Goal: Communication & Community: Answer question/provide support

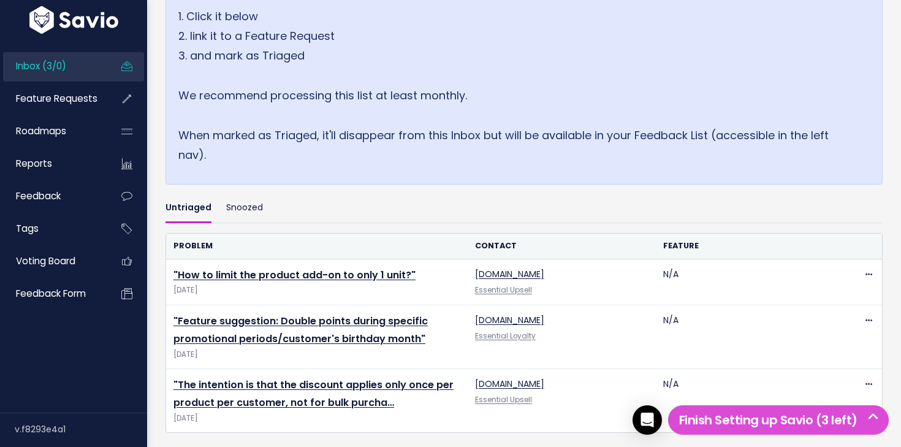
scroll to position [332, 0]
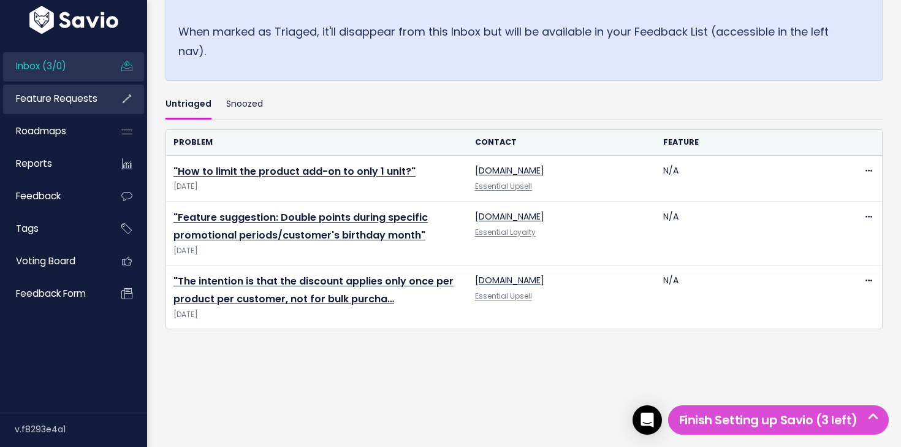
click at [70, 104] on span "Feature Requests" at bounding box center [57, 98] width 82 height 13
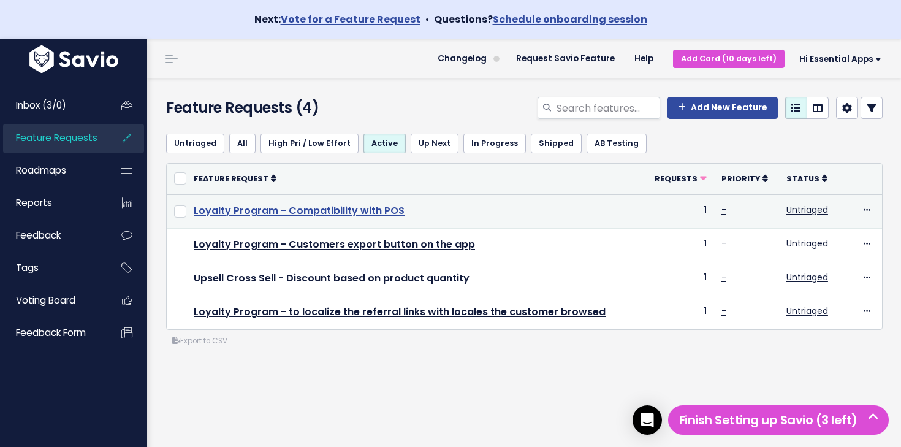
click at [377, 214] on link "Loyalty Program - Compatibility with POS" at bounding box center [299, 211] width 211 height 14
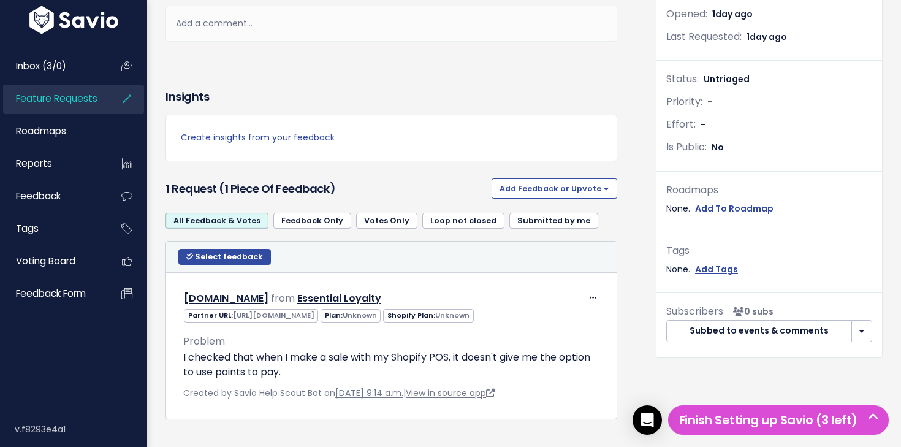
scroll to position [314, 0]
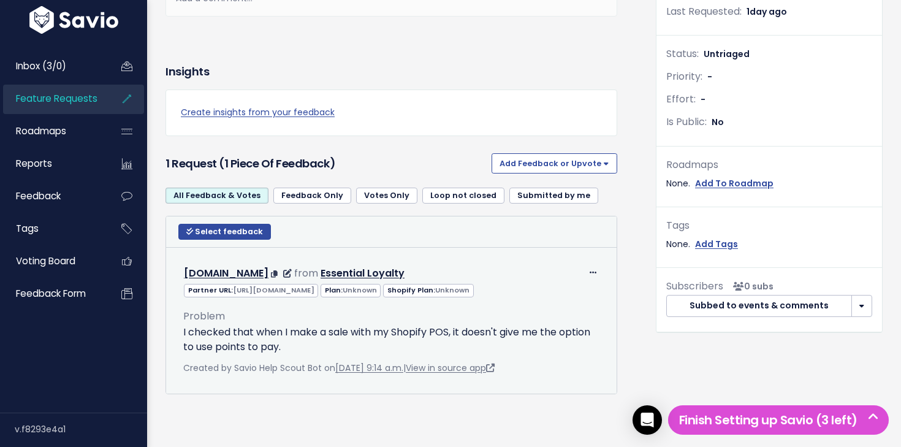
click at [349, 348] on p "I checked that when I make a sale with my Shopify POS, it doesn't give me the o…" at bounding box center [391, 339] width 416 height 29
click at [465, 369] on link "View in source app" at bounding box center [450, 368] width 89 height 12
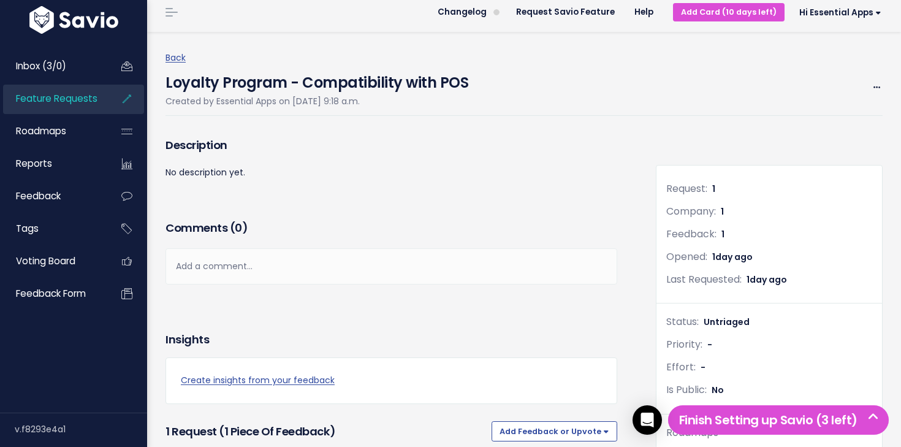
scroll to position [43, 0]
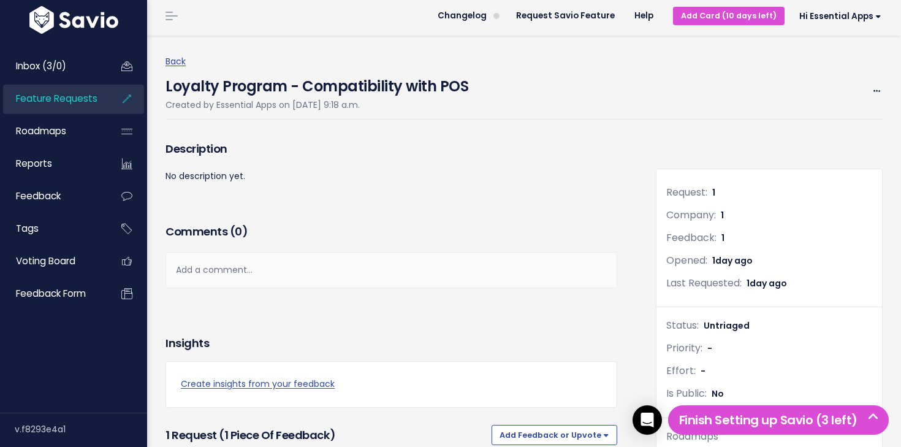
click at [71, 109] on link "Feature Requests" at bounding box center [52, 99] width 99 height 28
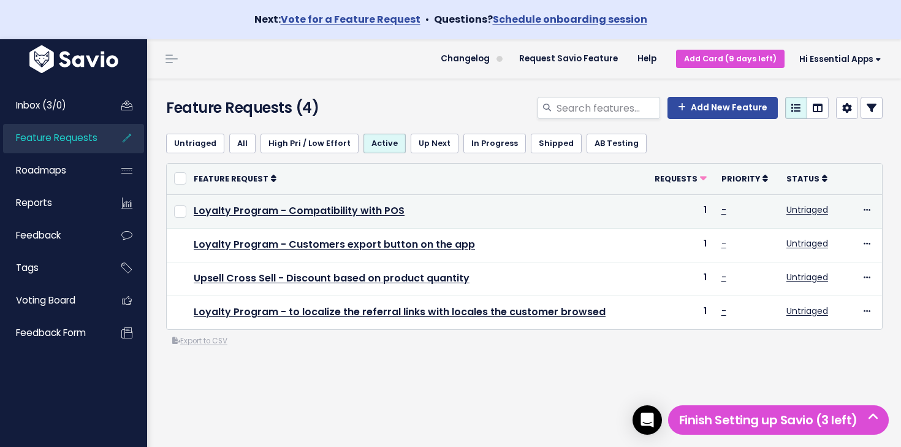
drag, startPoint x: 697, startPoint y: 212, endPoint x: 707, endPoint y: 213, distance: 10.5
click at [707, 213] on td "1" at bounding box center [678, 211] width 71 height 34
click at [735, 211] on icon at bounding box center [736, 209] width 9 height 9
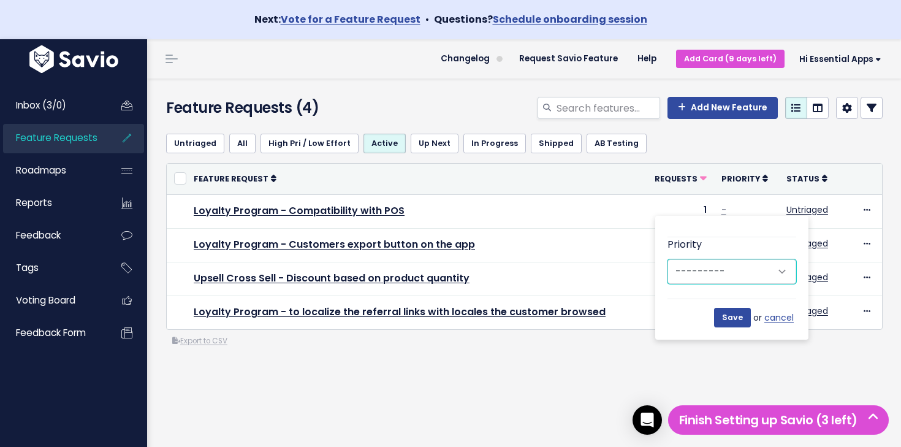
click at [740, 275] on select "--------- Low Medium High" at bounding box center [732, 271] width 129 height 25
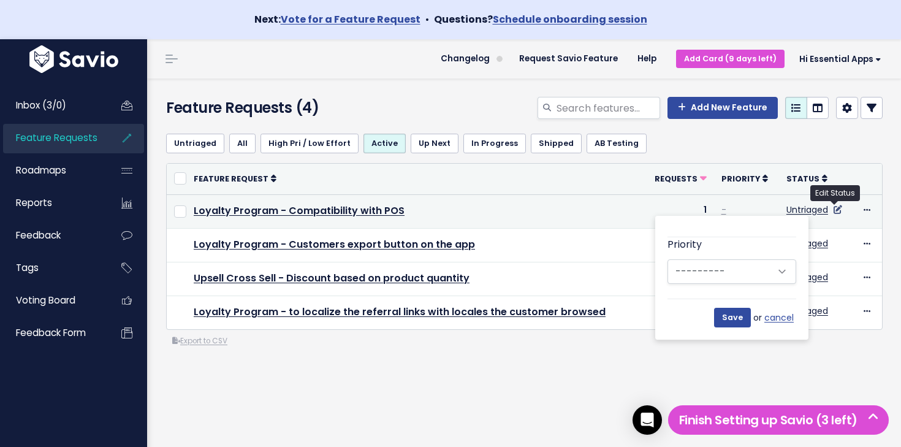
click at [834, 208] on icon at bounding box center [838, 209] width 9 height 9
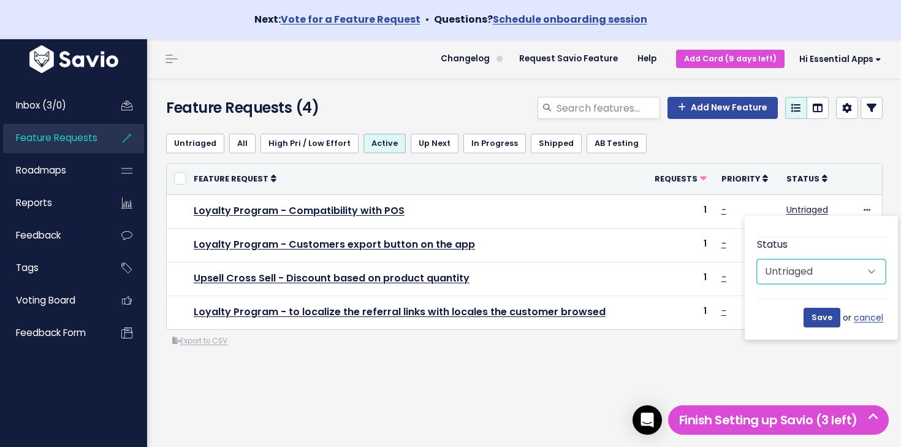
click at [818, 276] on select "Untriaged Under Consideration Planned In Progress Shipped Closed Won't do" at bounding box center [821, 271] width 129 height 25
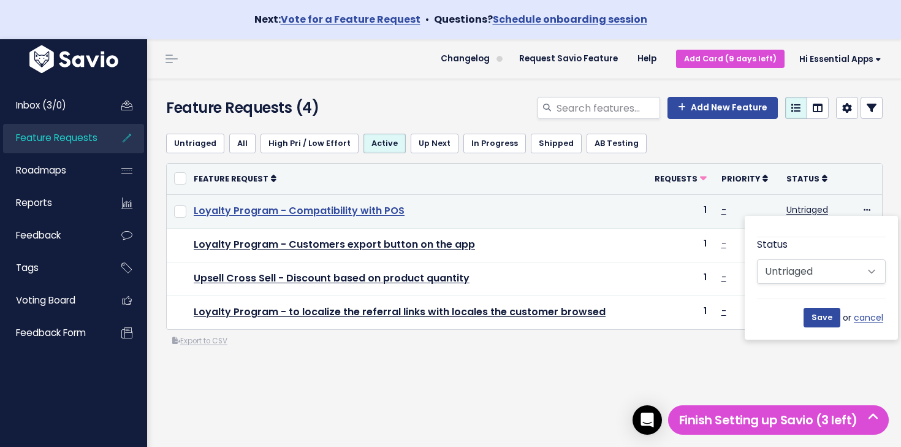
click at [324, 211] on link "Loyalty Program - Compatibility with POS" at bounding box center [299, 211] width 211 height 14
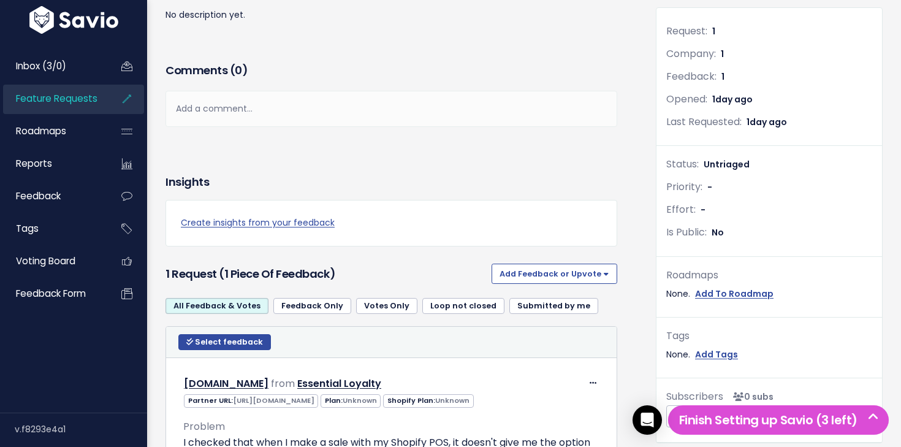
scroll to position [314, 0]
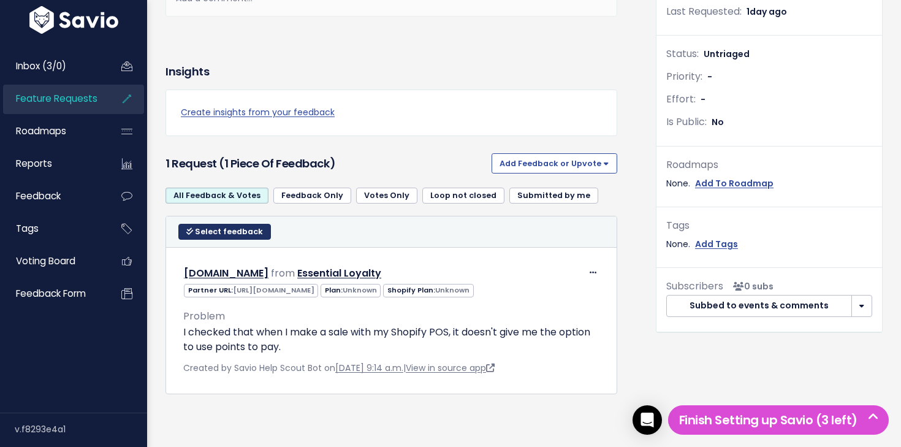
click at [187, 226] on button "Select feedback" at bounding box center [224, 232] width 93 height 16
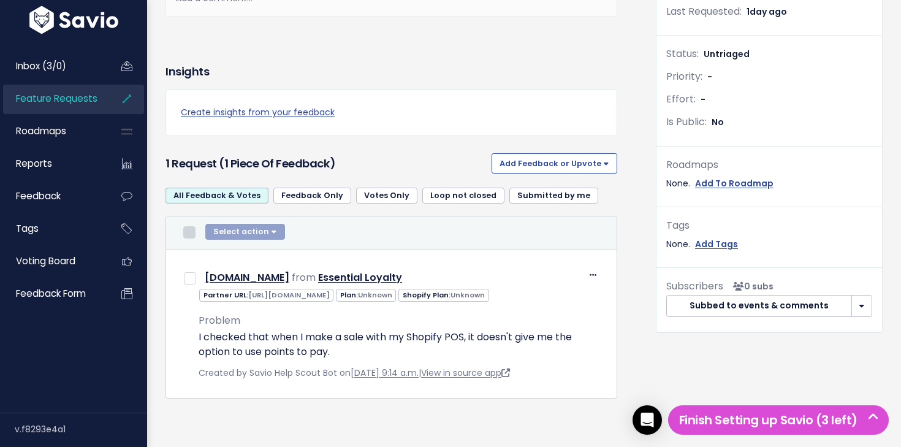
click at [190, 234] on input "checkbox" at bounding box center [189, 232] width 12 height 12
checkbox input "true"
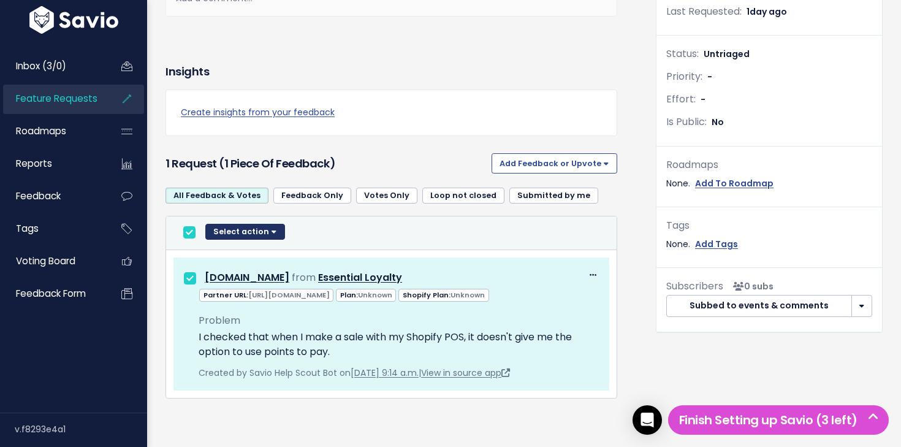
click at [242, 228] on button "Select action" at bounding box center [245, 232] width 80 height 16
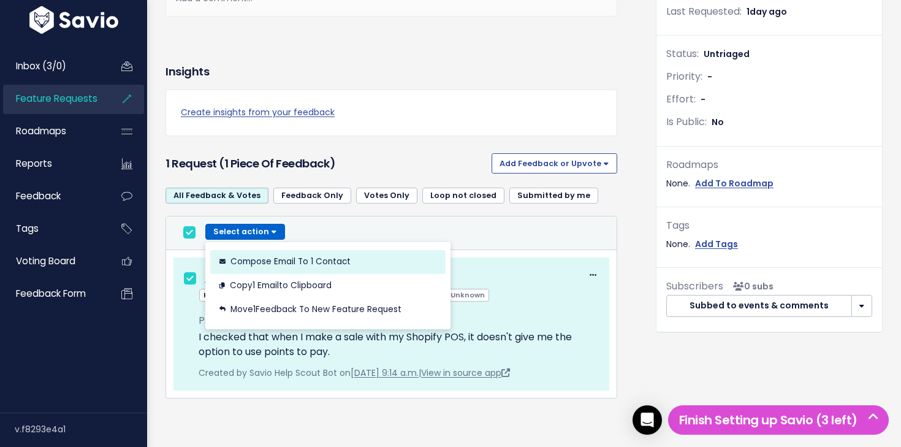
click at [307, 262] on button "Compose Email to 1 Contact" at bounding box center [327, 261] width 235 height 24
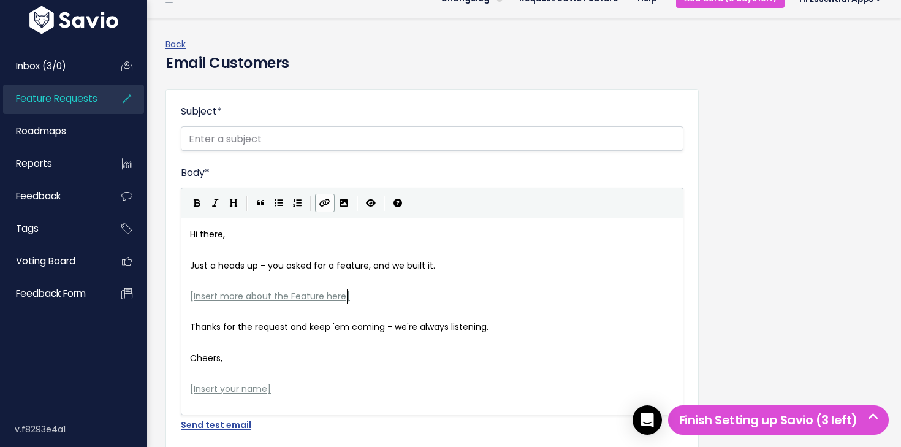
scroll to position [4, 0]
type textarea "[Insert more about the Feature here]"
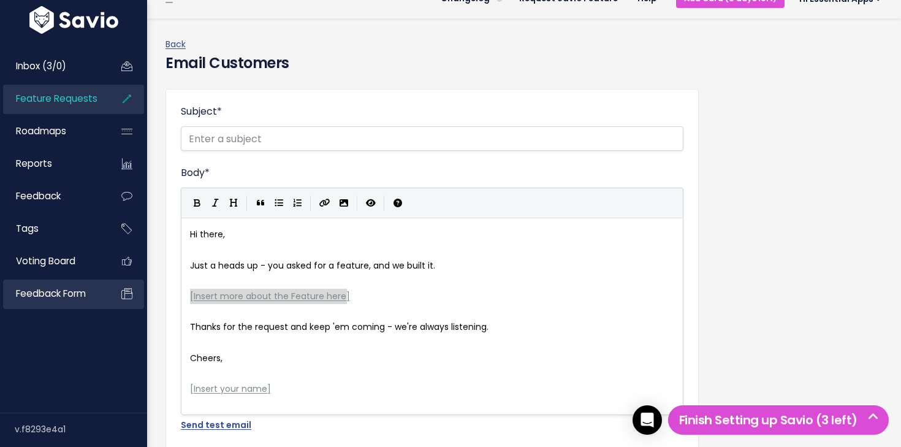
drag, startPoint x: 376, startPoint y: 295, endPoint x: 115, endPoint y: 299, distance: 260.5
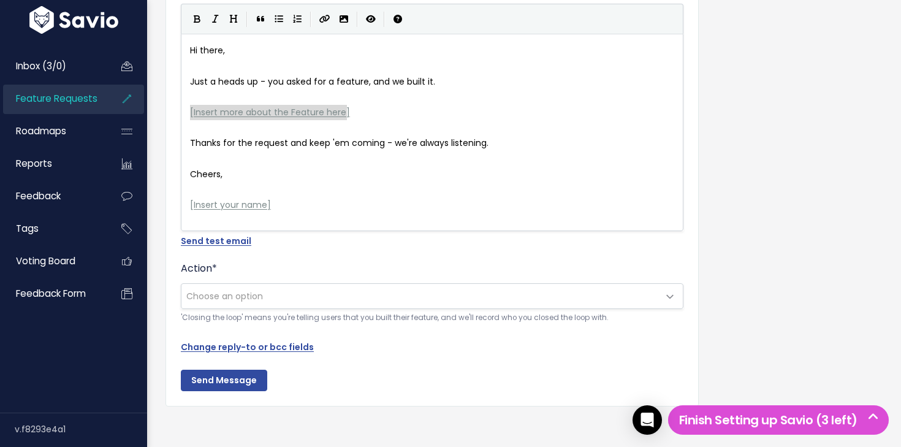
scroll to position [251, 0]
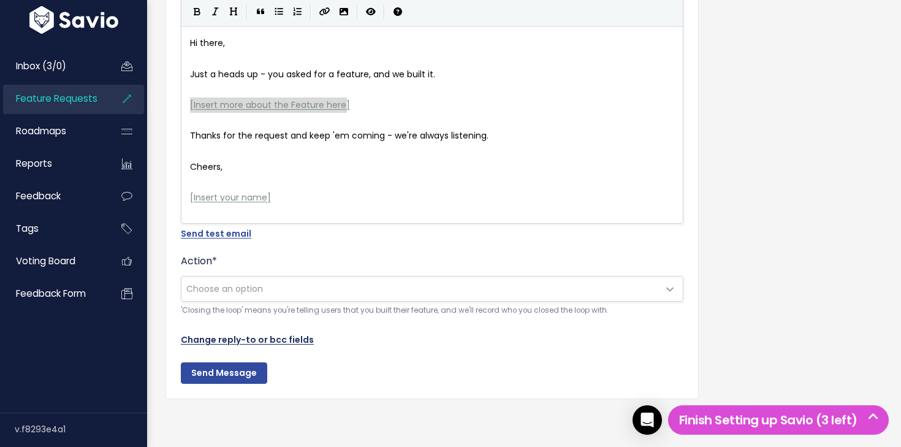
click at [253, 340] on link "Change reply-to or bcc fields" at bounding box center [247, 339] width 133 height 12
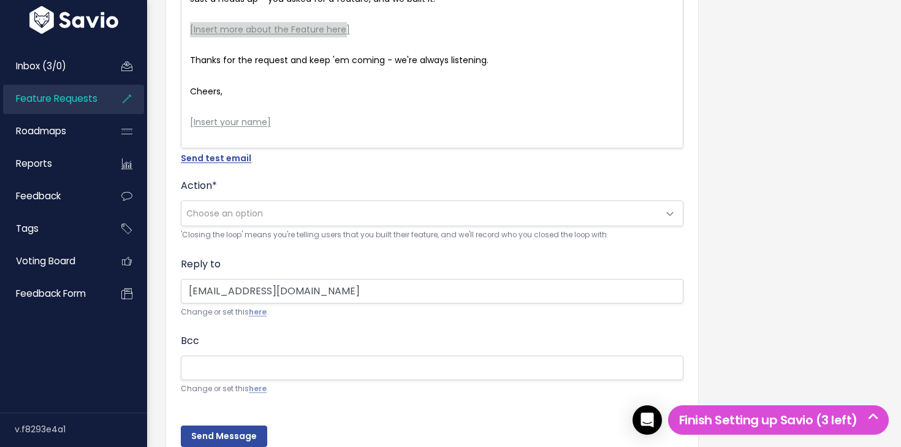
scroll to position [335, 0]
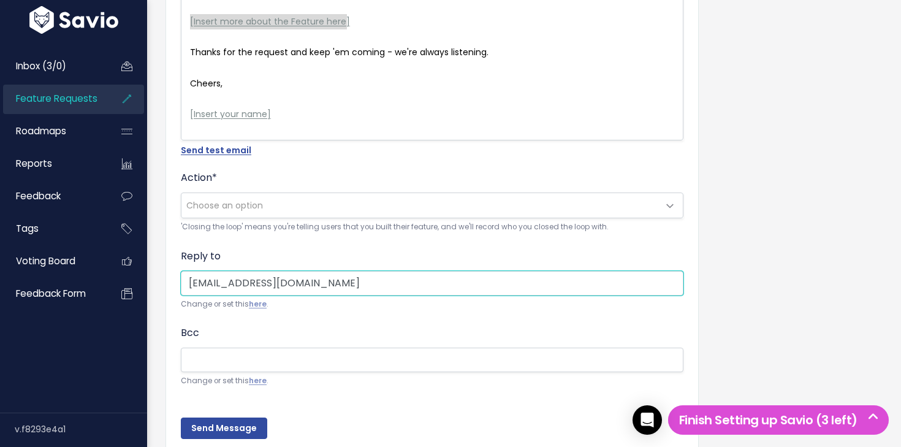
drag, startPoint x: 379, startPoint y: 287, endPoint x: 149, endPoint y: 285, distance: 229.9
click at [149, 285] on div "Back Email Customers Subject * Body * Hi there, Just a heads up - you asked for…" at bounding box center [524, 123] width 754 height 758
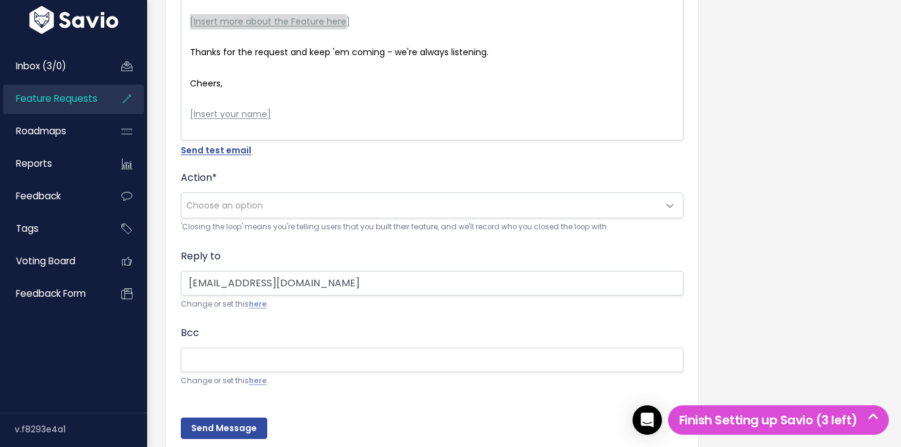
click at [262, 201] on span "Choose an option" at bounding box center [224, 205] width 77 height 12
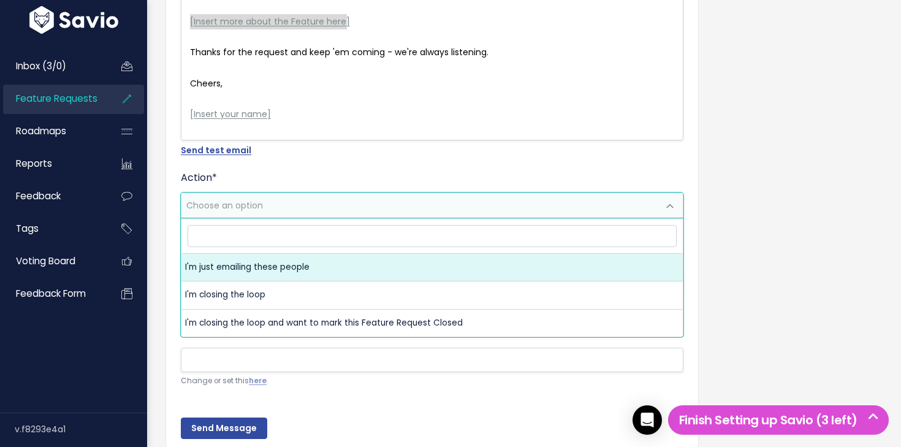
click at [742, 257] on div "Subject * Body * Hi there, Just a heads up - you asked for a feature, and we bu…" at bounding box center [524, 143] width 736 height 678
